Goal: Manage account settings

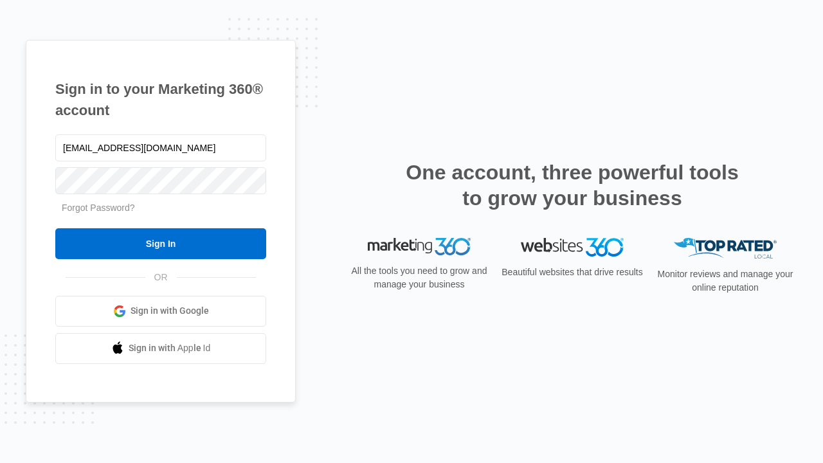
type input "dankie614@gmail.com"
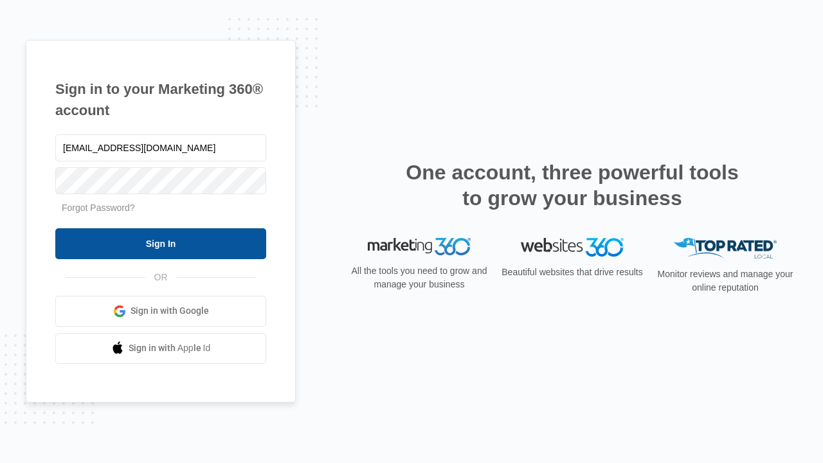
click at [161, 243] on input "Sign In" at bounding box center [160, 243] width 211 height 31
